Goal: Find specific page/section: Find specific page/section

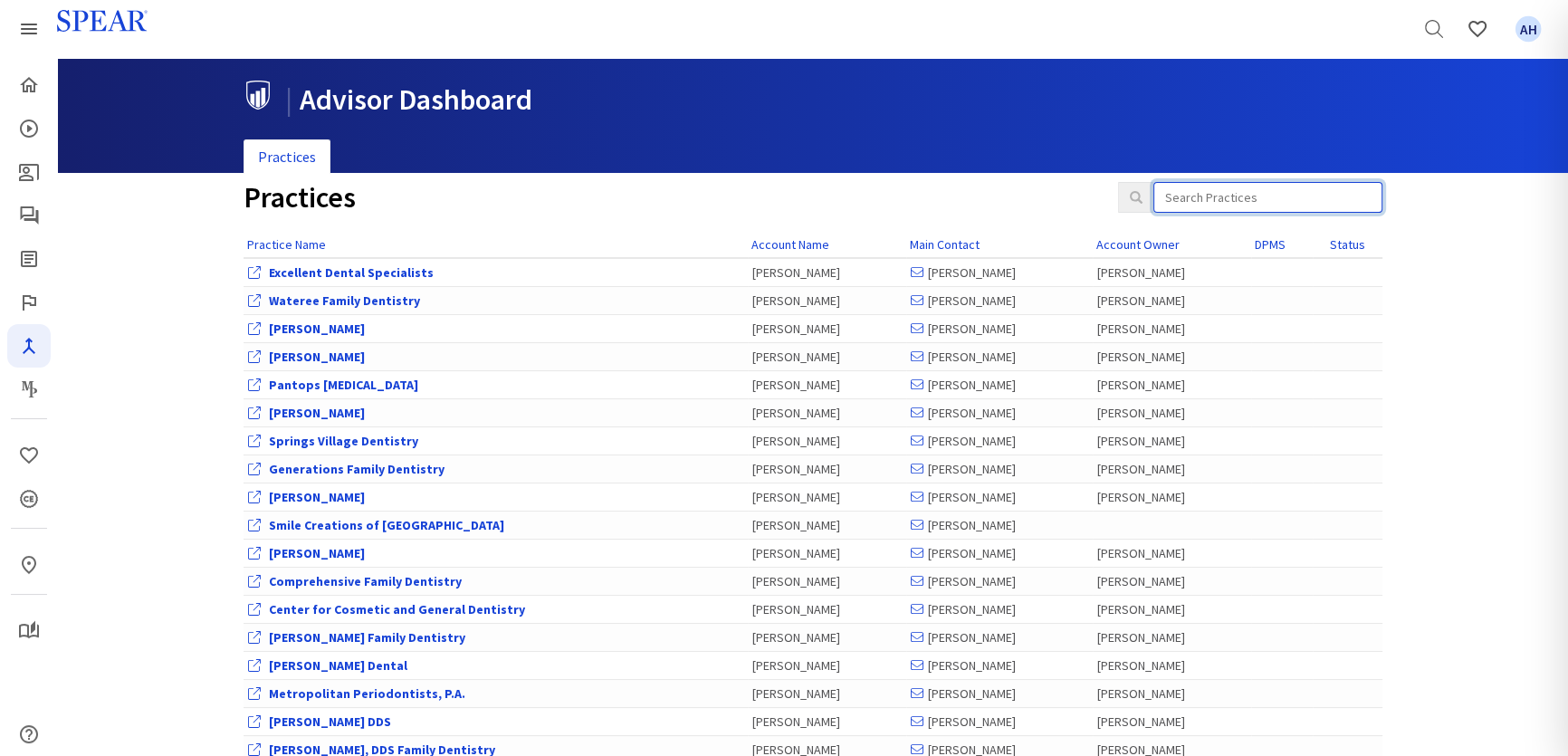
click at [1225, 195] on input "search" at bounding box center [1268, 198] width 229 height 31
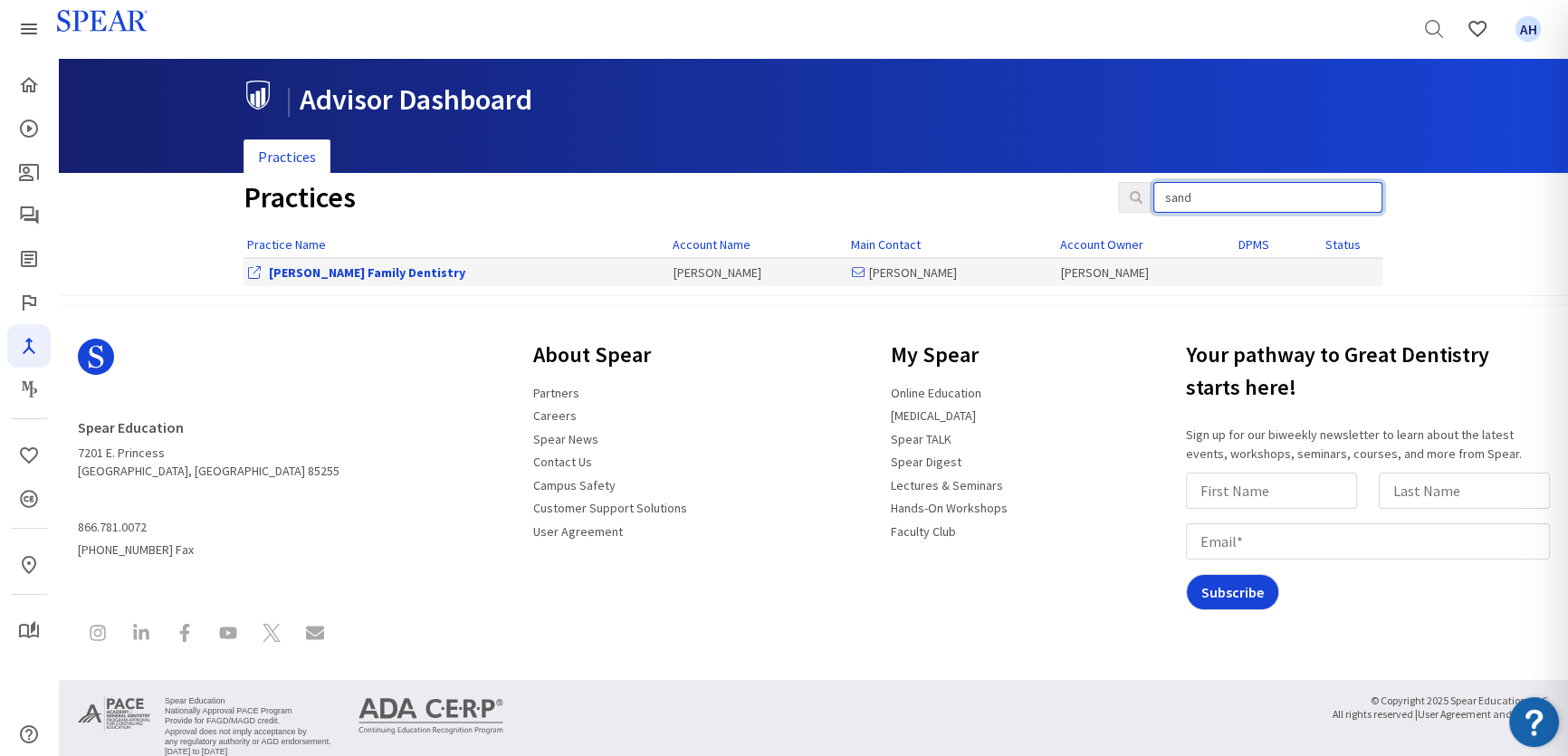
type input "sand"
click at [374, 272] on link "[PERSON_NAME] Family Dentistry" at bounding box center [367, 272] width 197 height 16
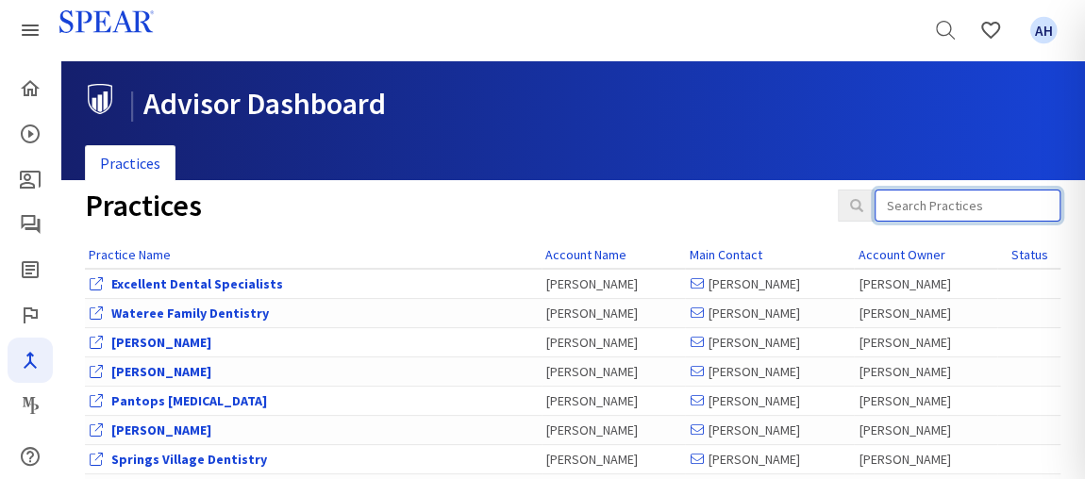
click at [974, 202] on input "search" at bounding box center [967, 206] width 186 height 32
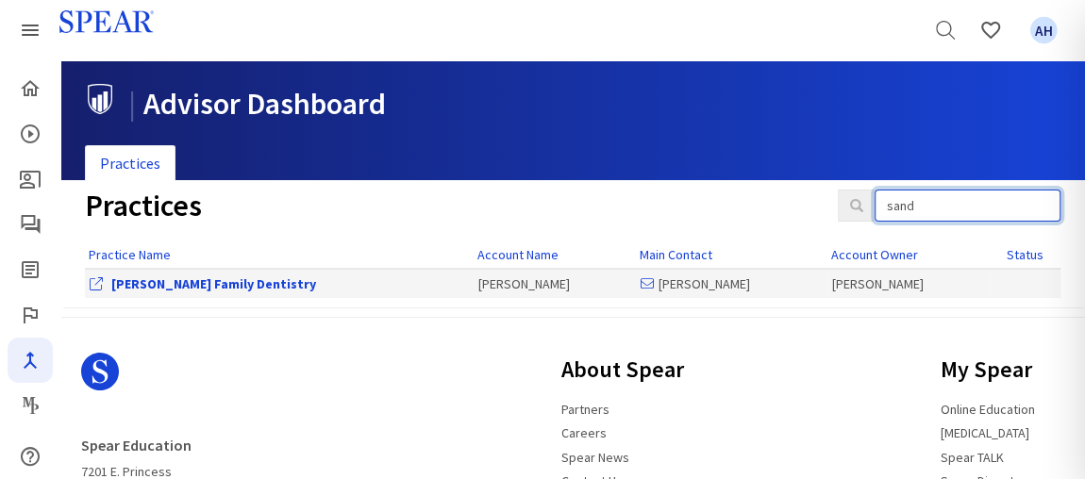
type input "sand"
click at [166, 281] on link "[PERSON_NAME] Family Dentistry" at bounding box center [213, 283] width 205 height 17
